Goal: Task Accomplishment & Management: Manage account settings

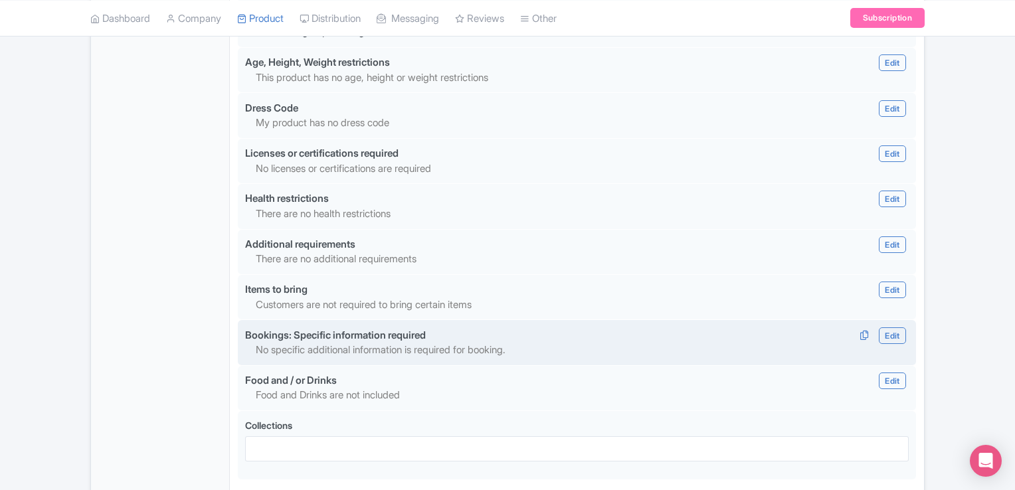
scroll to position [1236, 0]
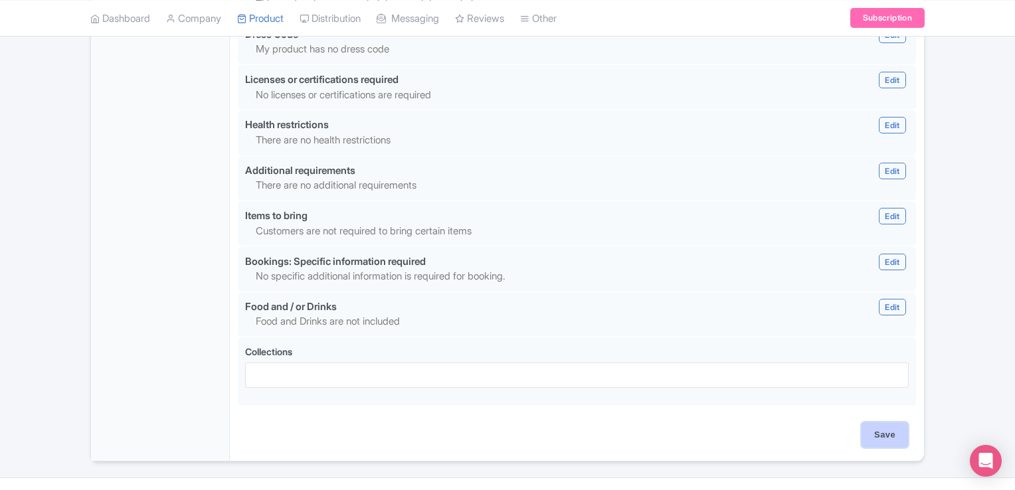
click at [877, 423] on input "Save" at bounding box center [885, 435] width 47 height 25
type input "Saving..."
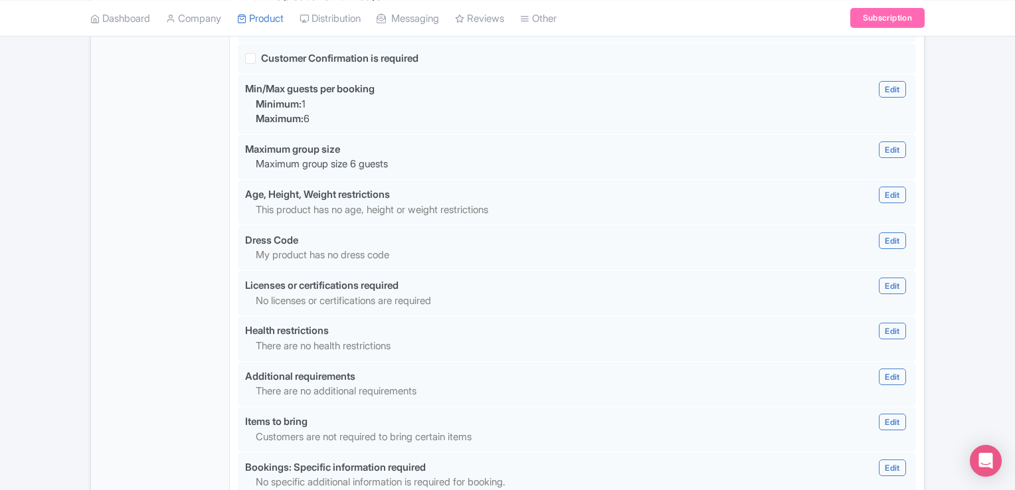
scroll to position [837, 0]
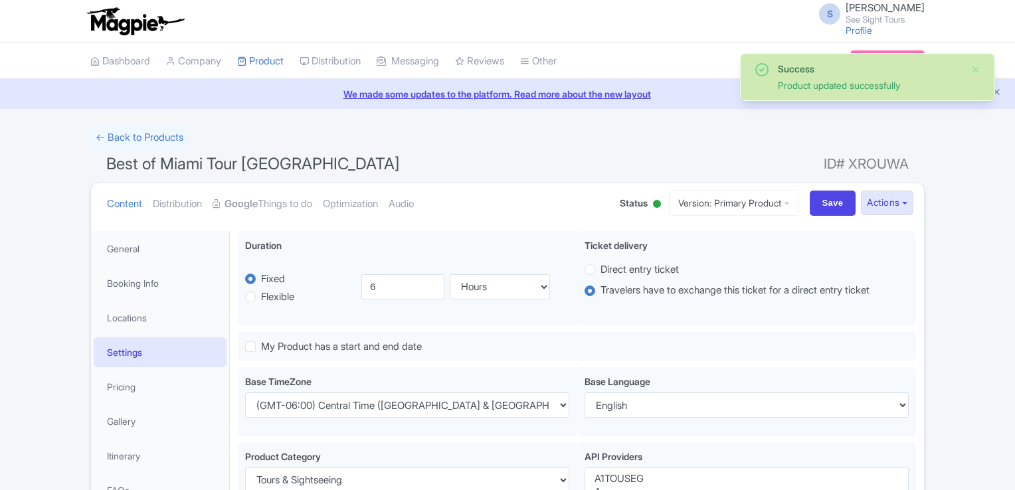
select select
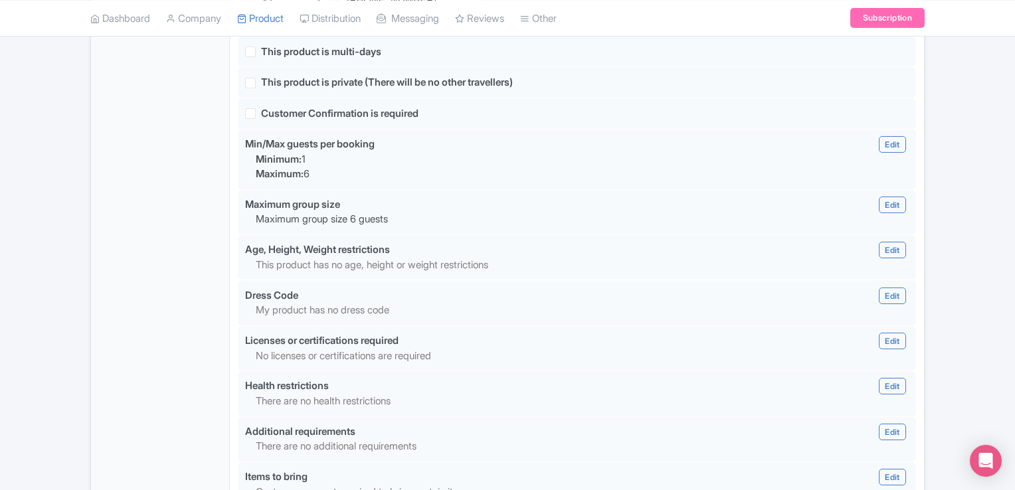
scroll to position [1236, 0]
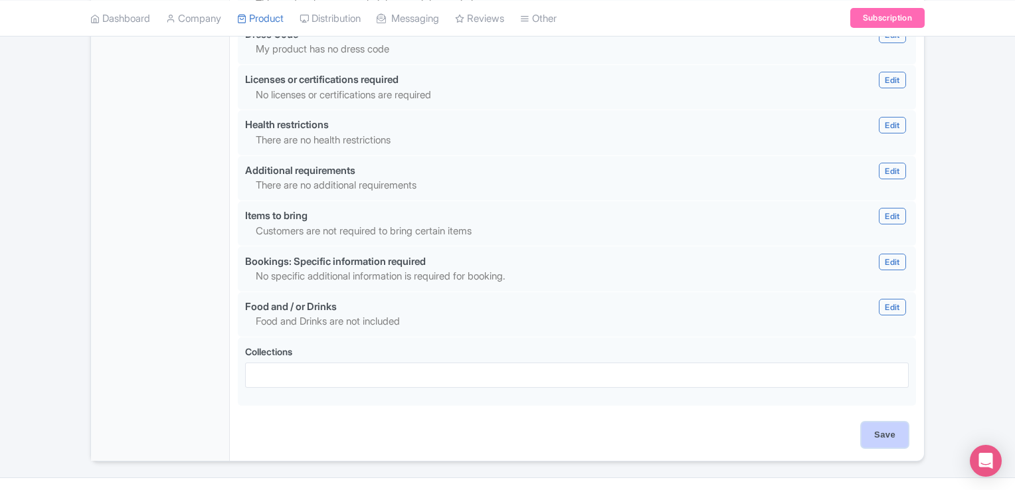
click at [882, 423] on input "Save" at bounding box center [885, 435] width 47 height 25
type input "Saving..."
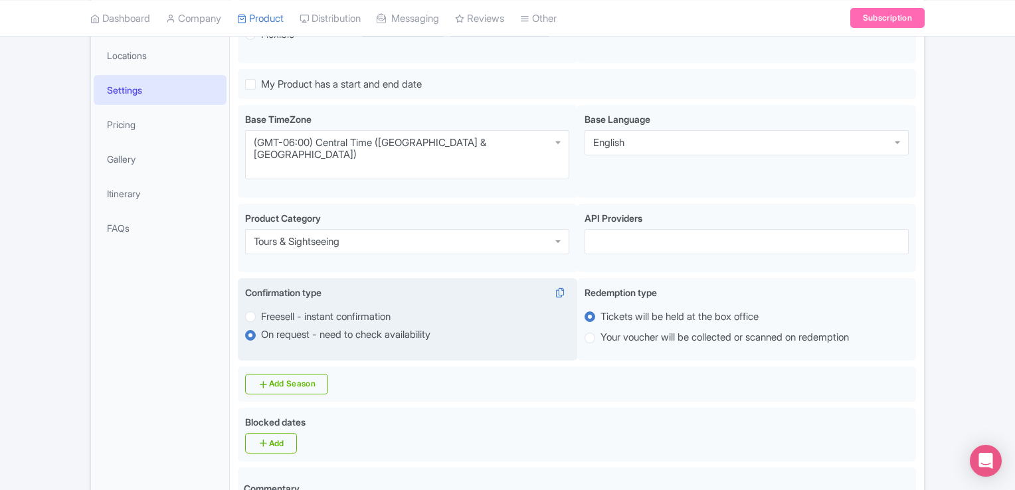
scroll to position [66, 0]
